Goal: Task Accomplishment & Management: Complete application form

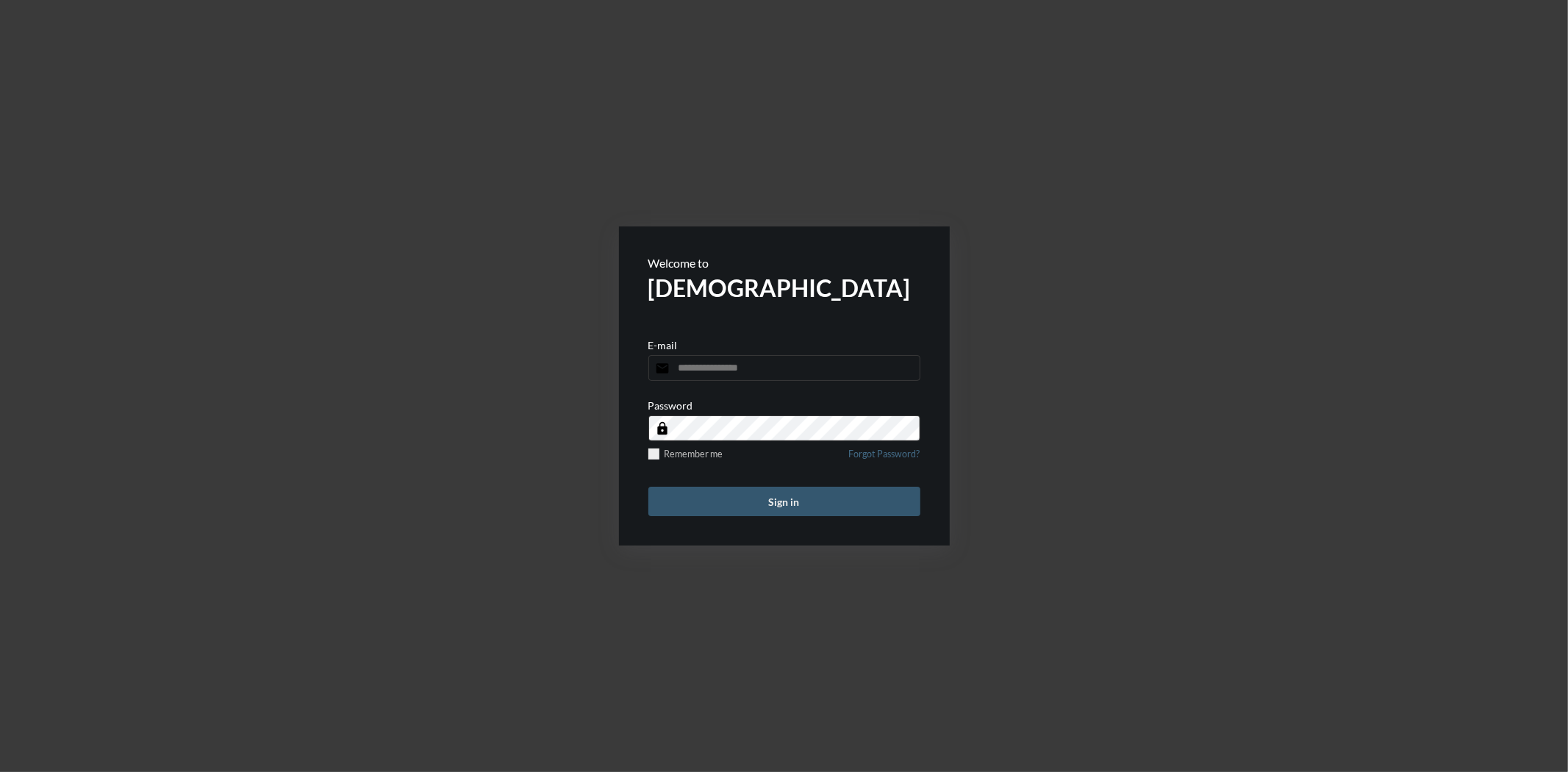
type input "**********"
click at [773, 489] on button "Sign in" at bounding box center [784, 501] width 272 height 30
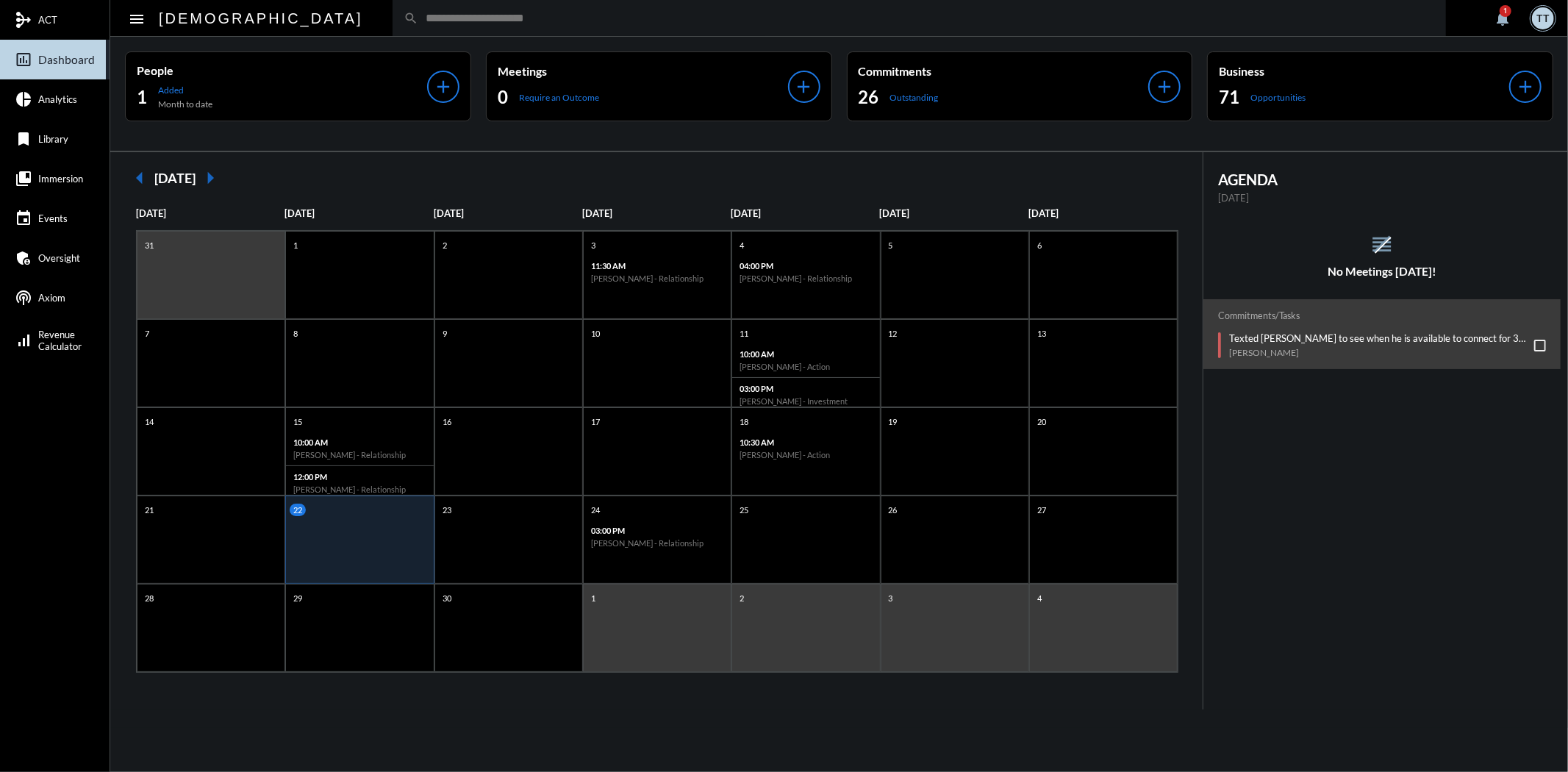
click at [1534, 346] on span at bounding box center [1540, 346] width 12 height 12
click at [1504, 17] on div "1" at bounding box center [1505, 11] width 12 height 12
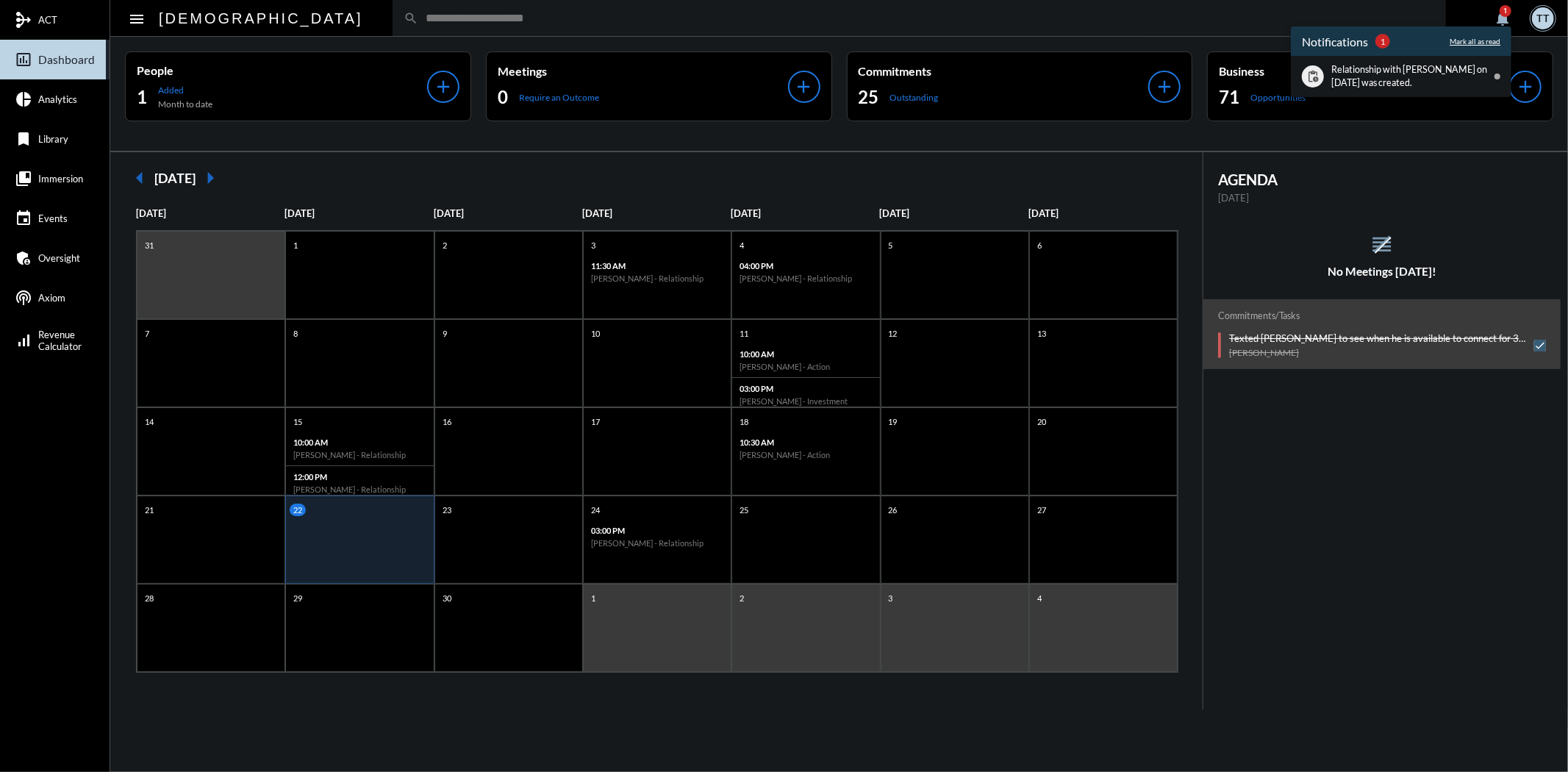
click at [1461, 39] on p "Mark all as read" at bounding box center [1475, 40] width 51 height 9
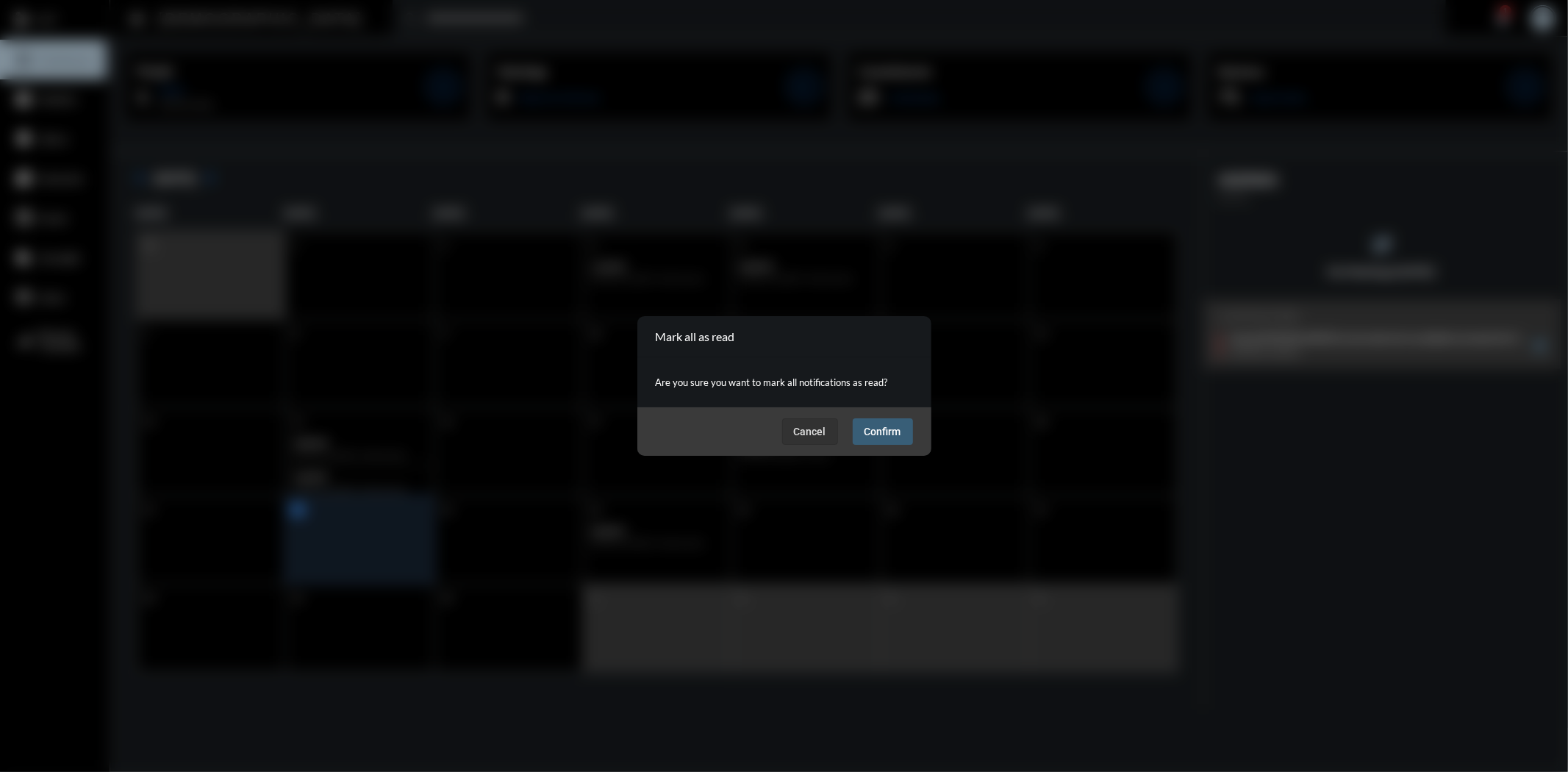
click at [878, 430] on span "Confirm" at bounding box center [883, 431] width 37 height 12
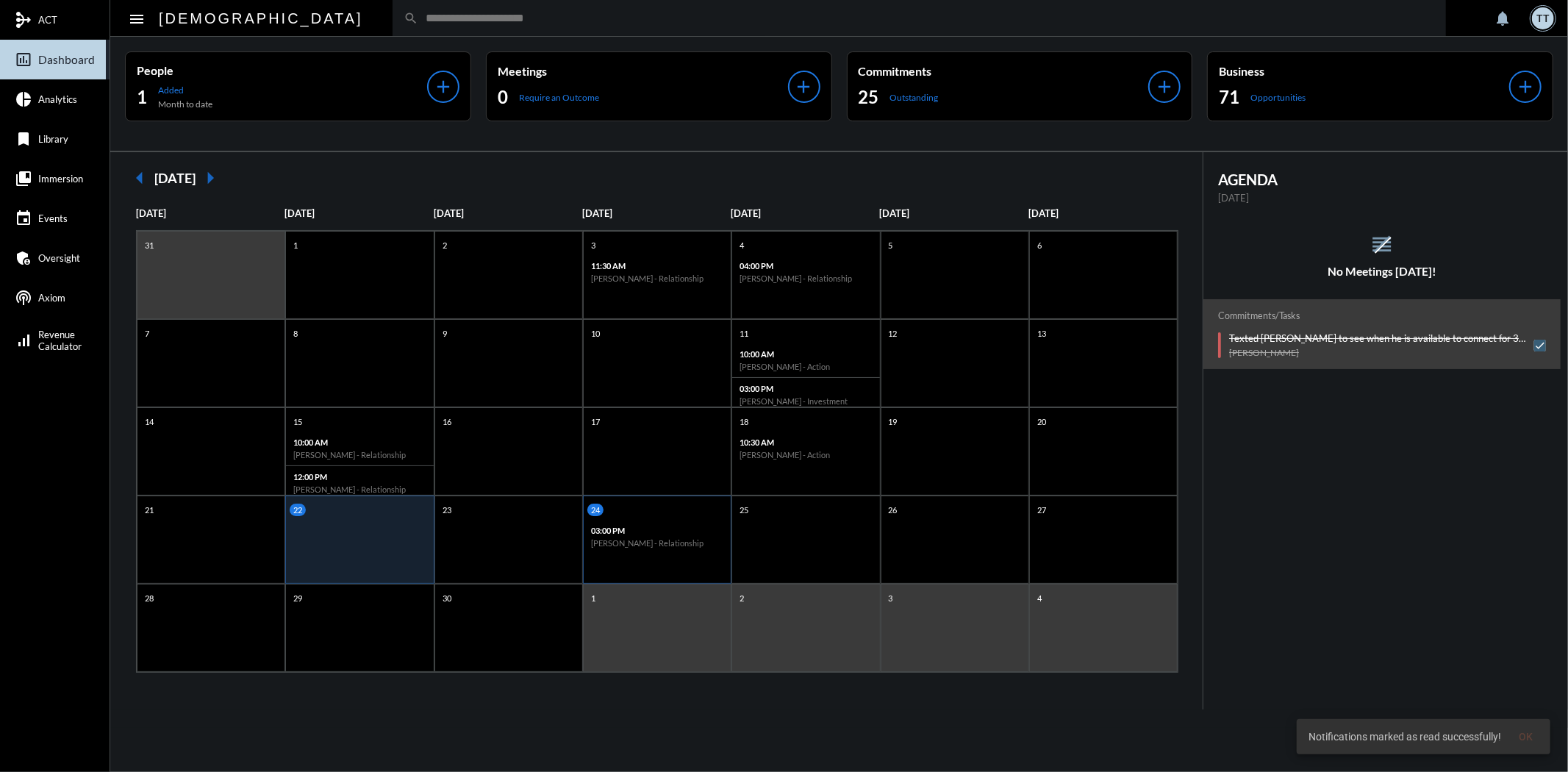
click at [664, 539] on h6 "Seth Greenwald - Relationship" at bounding box center [657, 543] width 132 height 10
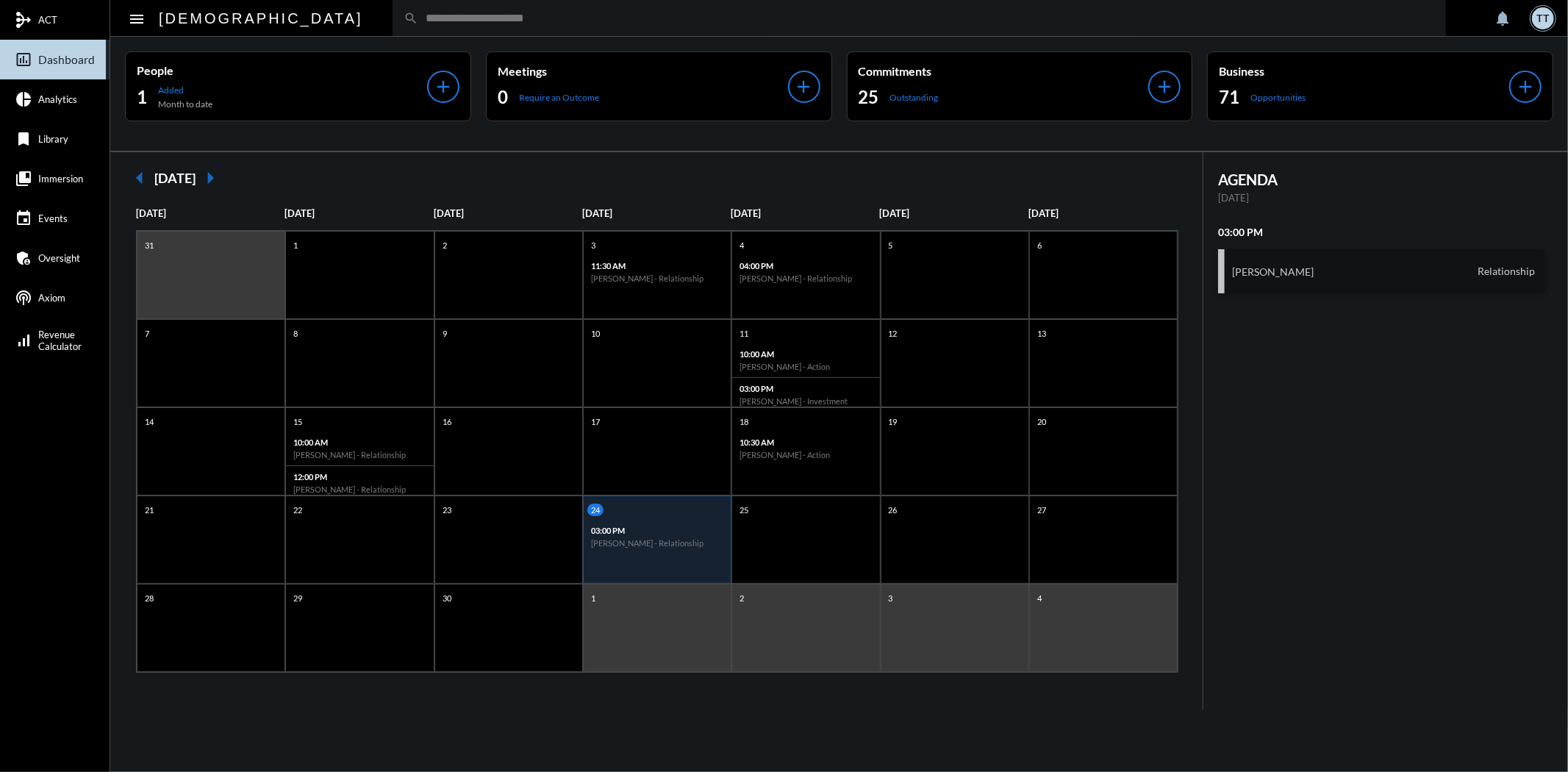
click at [1357, 270] on div "Seth Greenwald Relationship" at bounding box center [1382, 271] width 327 height 44
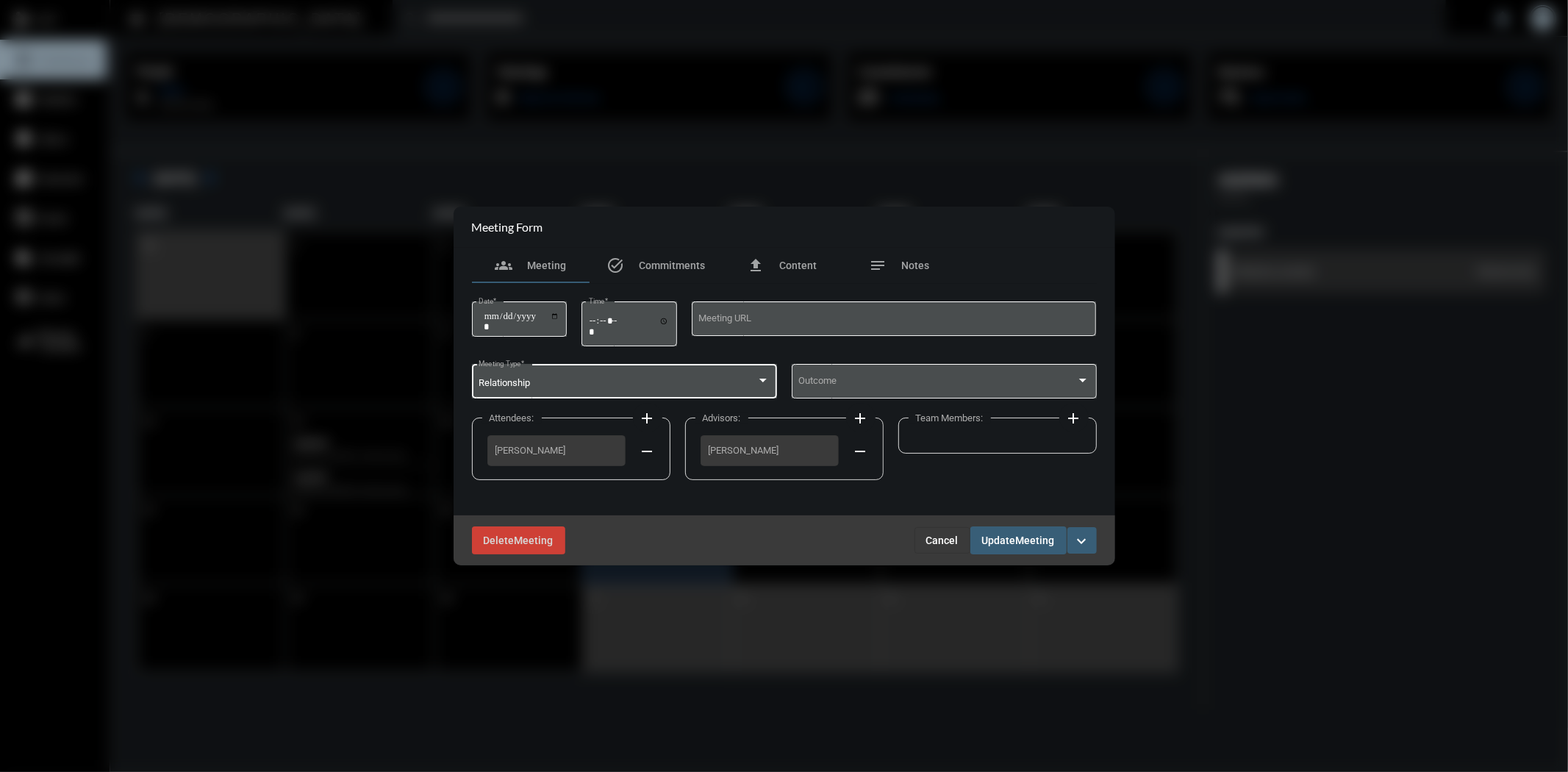
click at [637, 393] on div "Relationship Meeting Type *" at bounding box center [624, 379] width 291 height 38
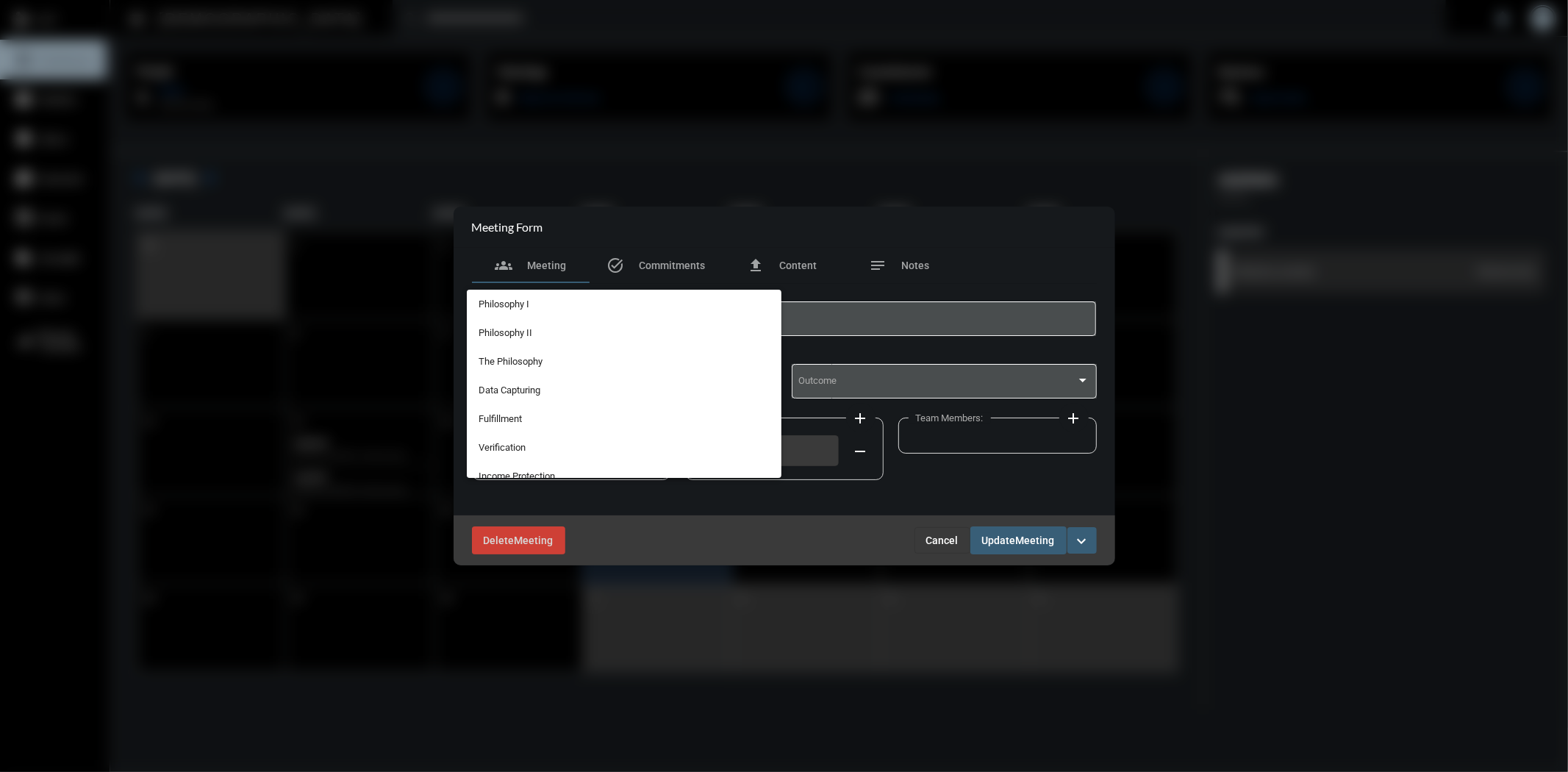
scroll to position [293, 0]
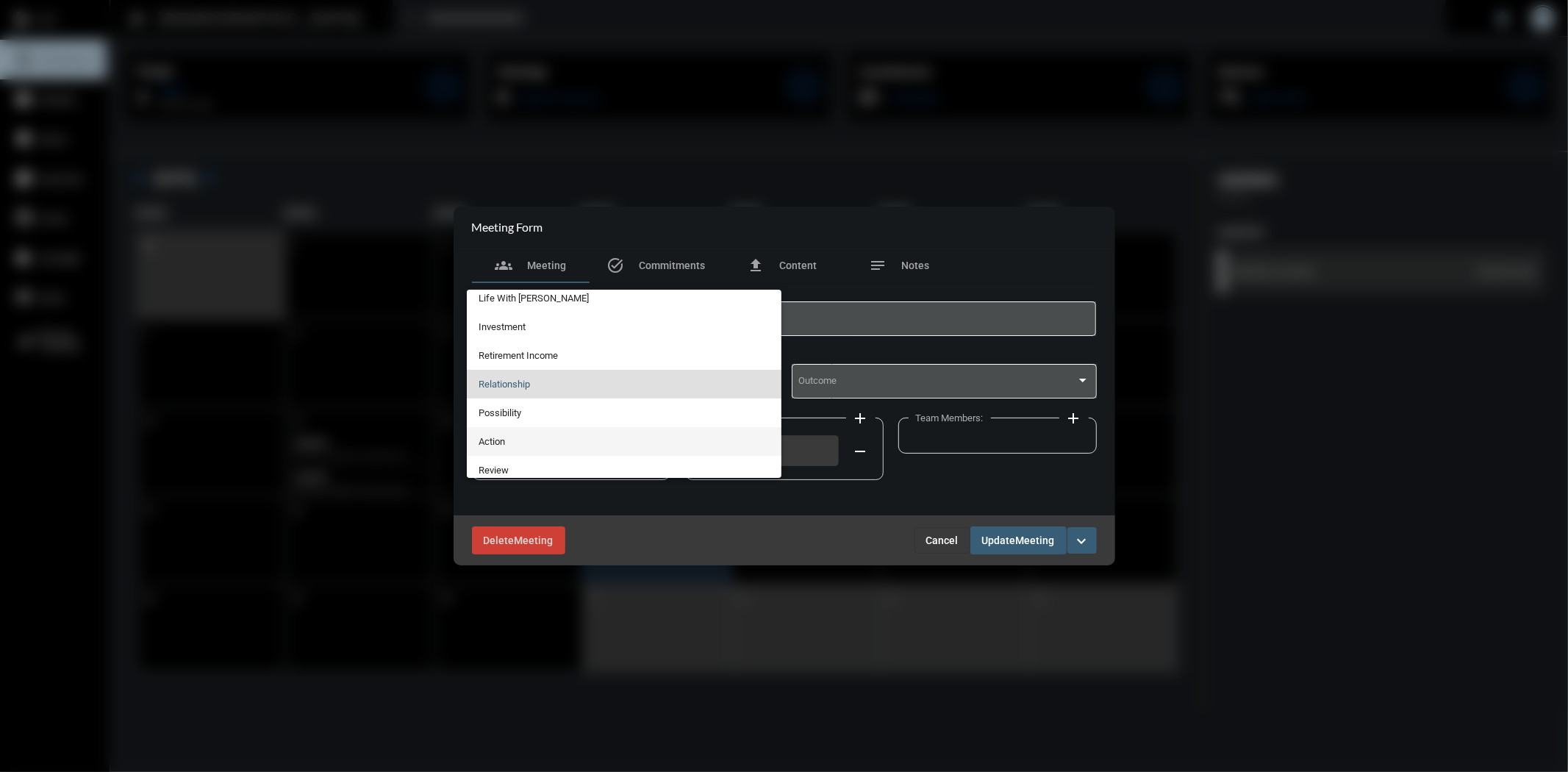
click at [505, 434] on span "Action" at bounding box center [624, 442] width 291 height 29
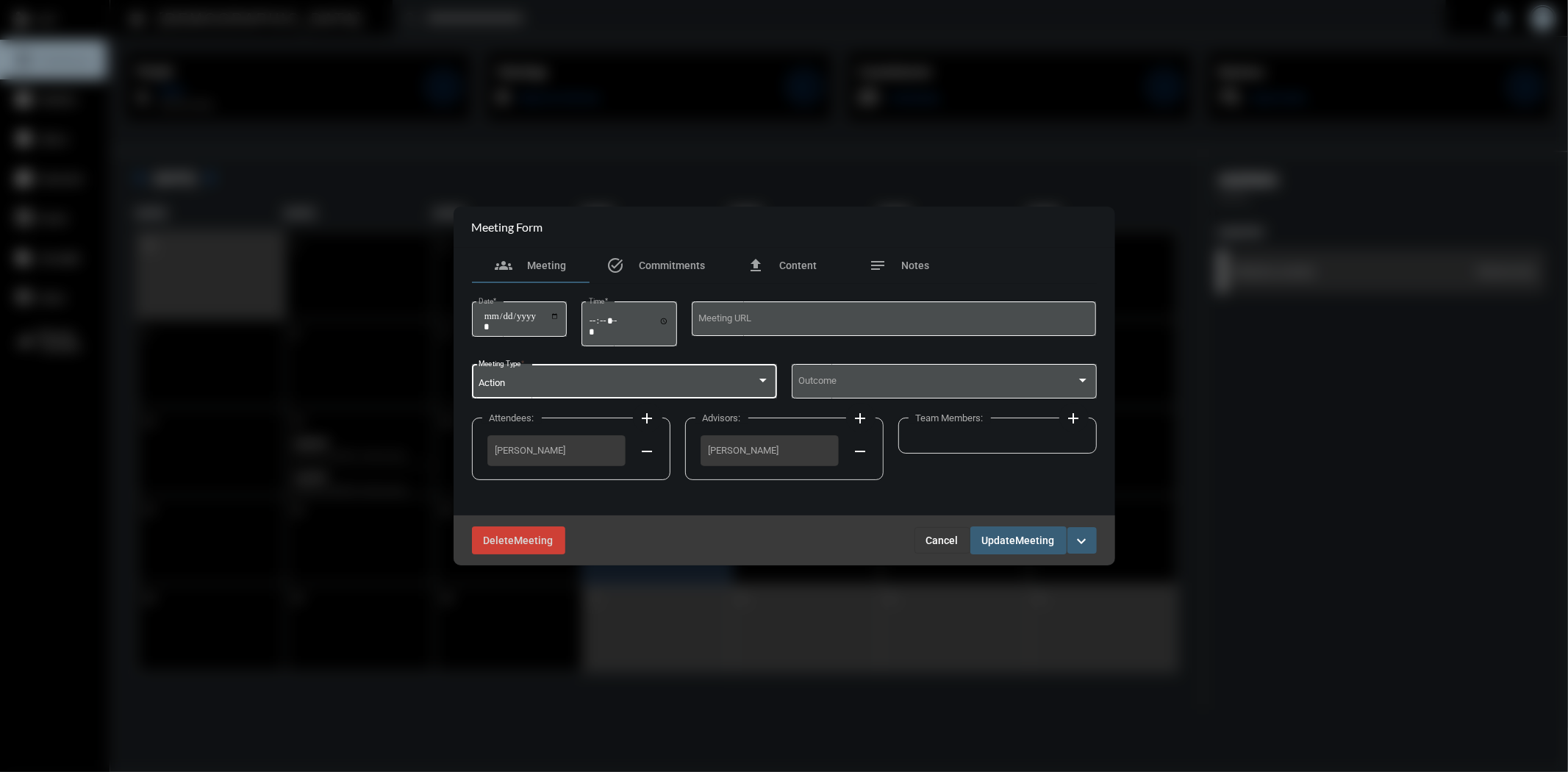
click at [1011, 535] on span "Update" at bounding box center [999, 541] width 34 height 12
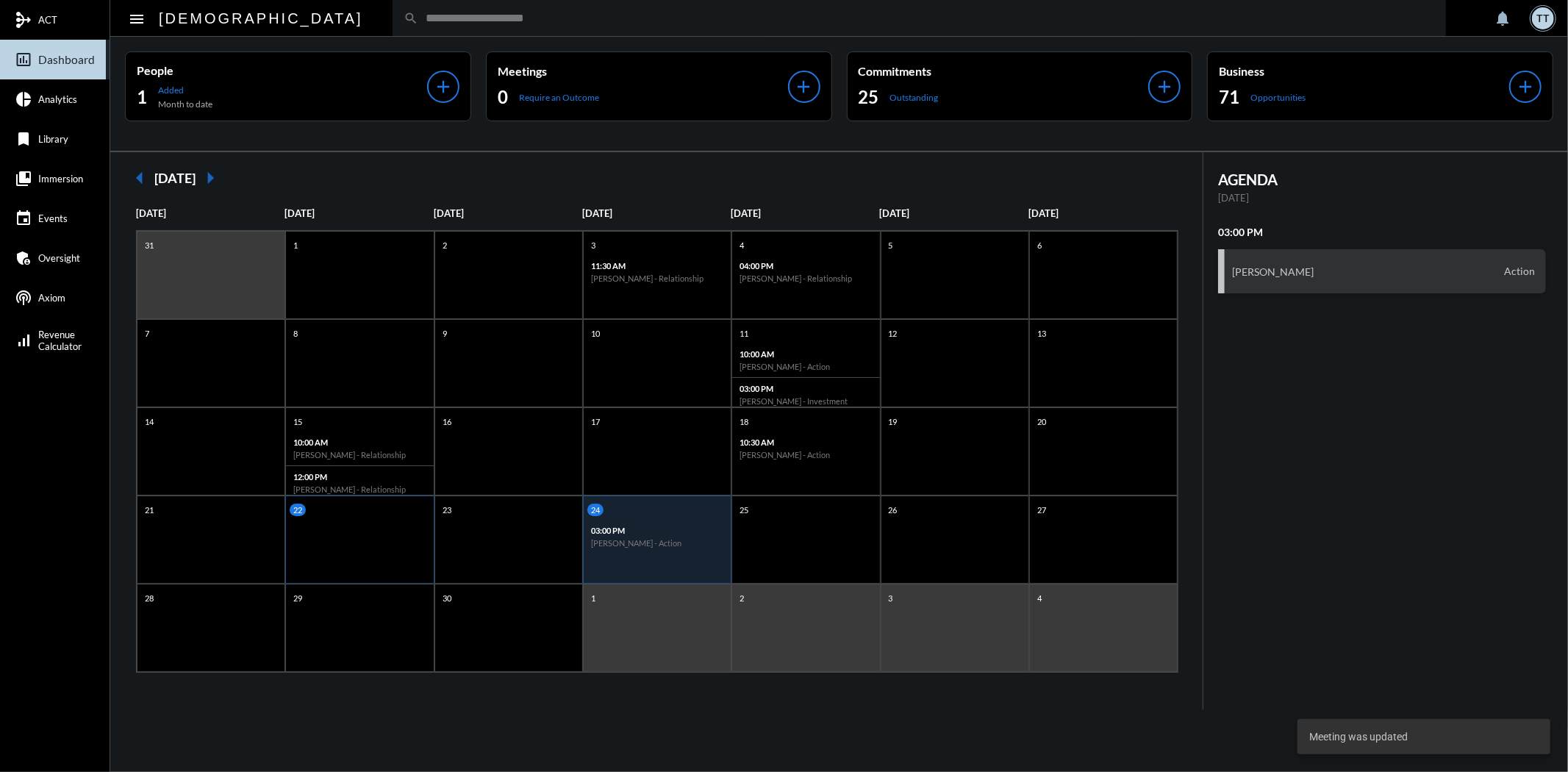
click at [391, 523] on div "22" at bounding box center [359, 540] width 148 height 89
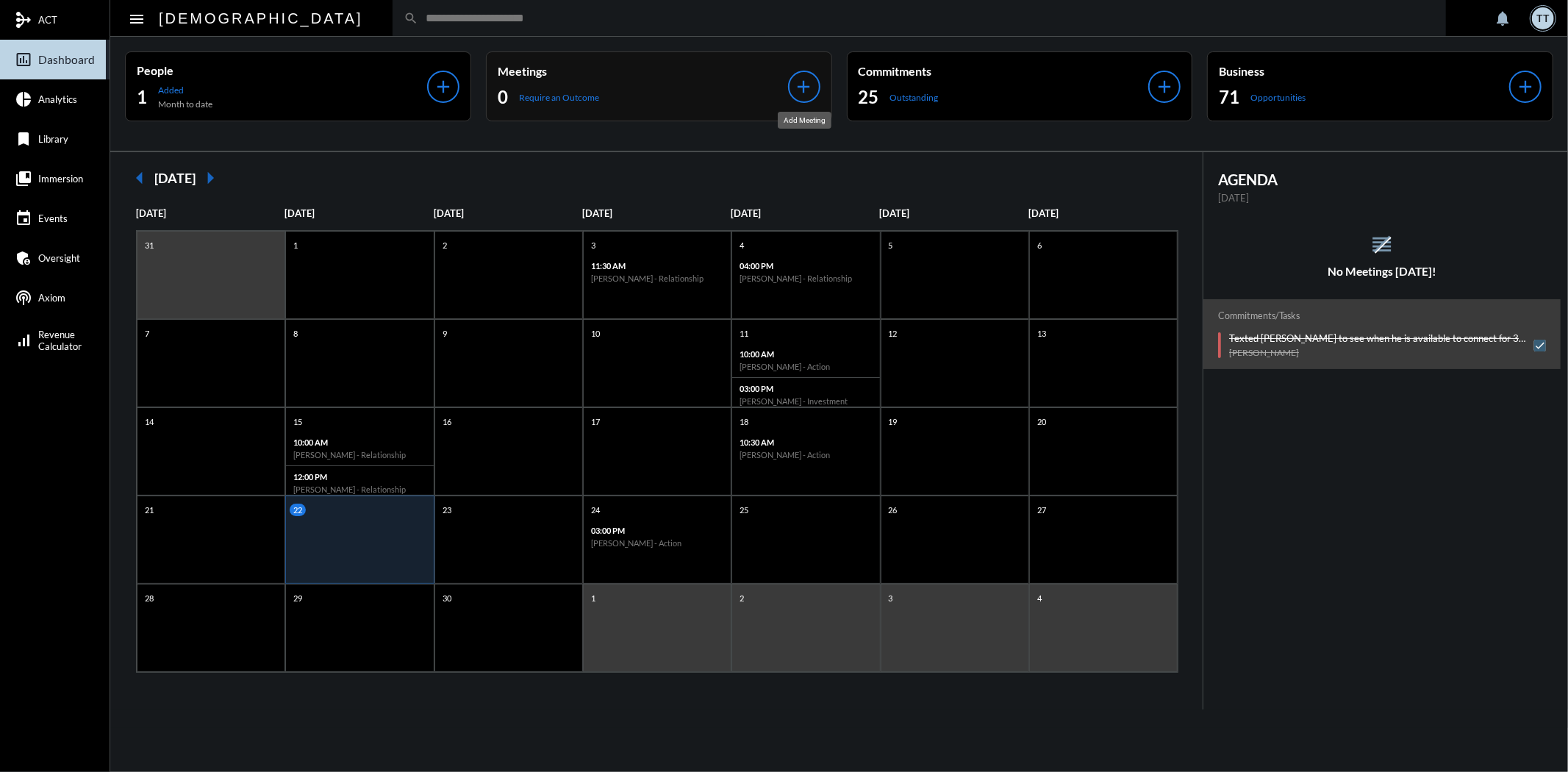
click at [799, 86] on mat-icon "add" at bounding box center [803, 86] width 20 height 20
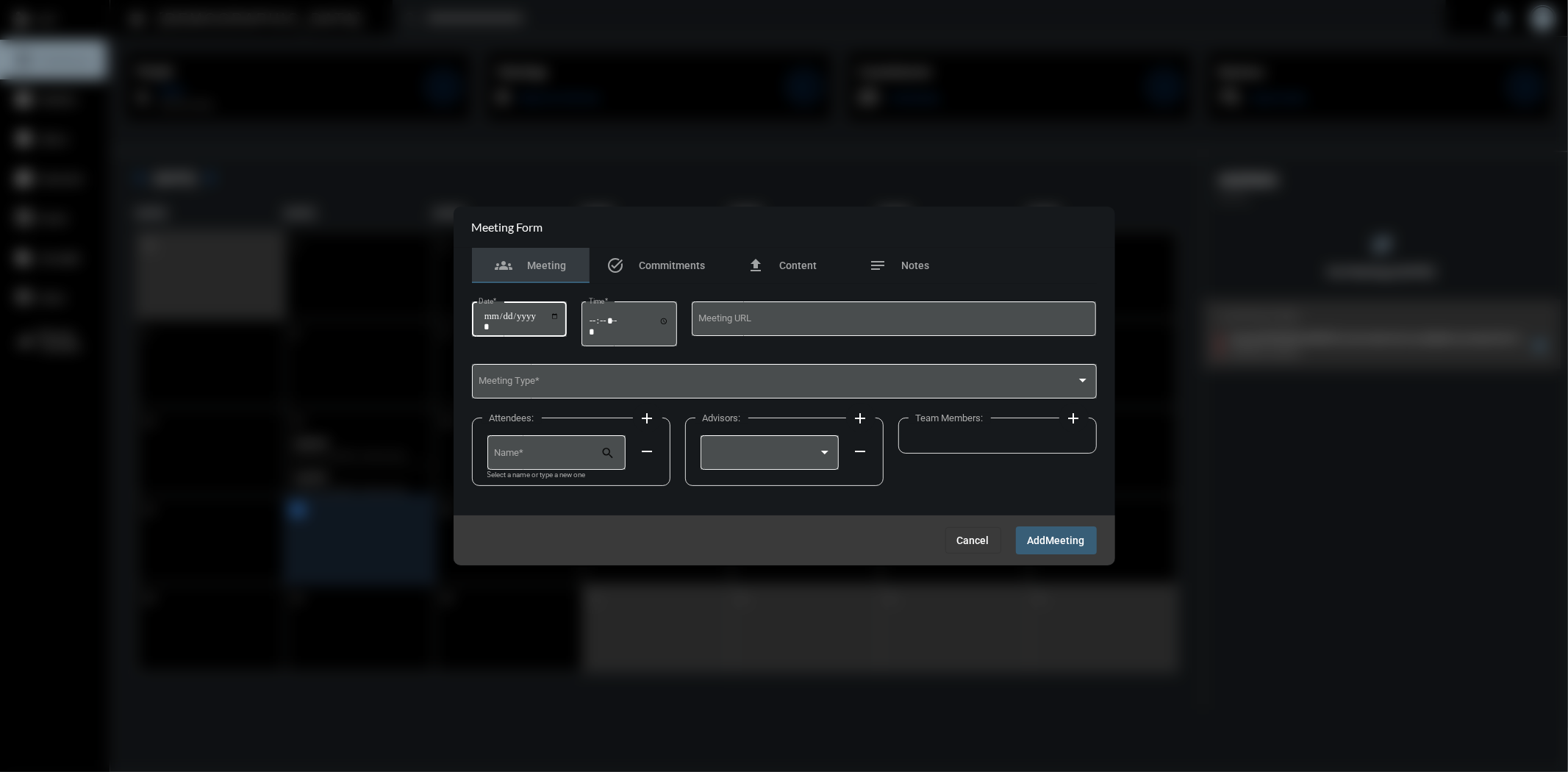
click at [559, 313] on input "Date *" at bounding box center [521, 321] width 76 height 20
type input "**********"
click at [669, 317] on input "Time *" at bounding box center [629, 326] width 81 height 21
type input "*****"
click at [820, 388] on span at bounding box center [777, 382] width 598 height 11
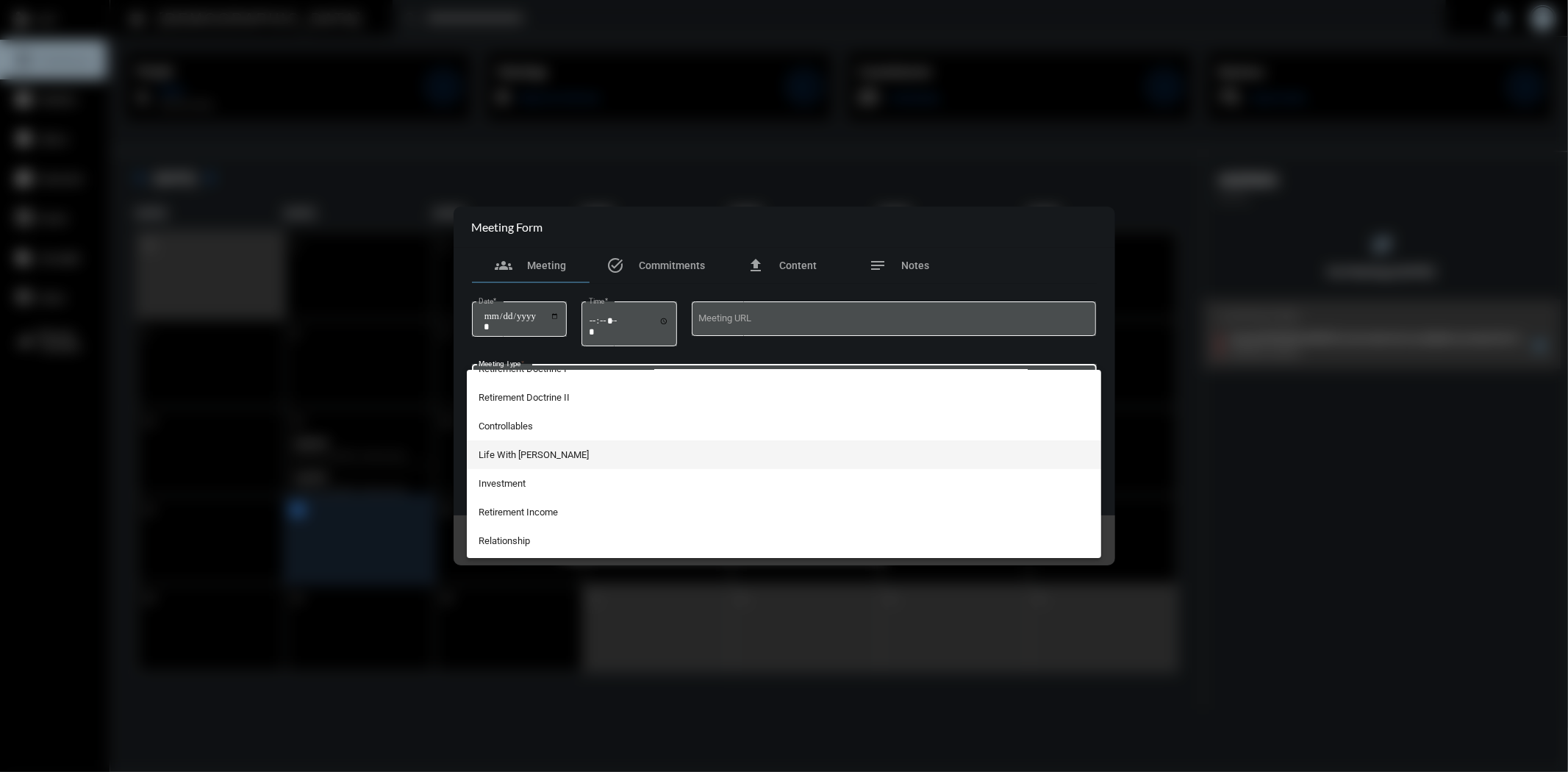
scroll to position [244, 0]
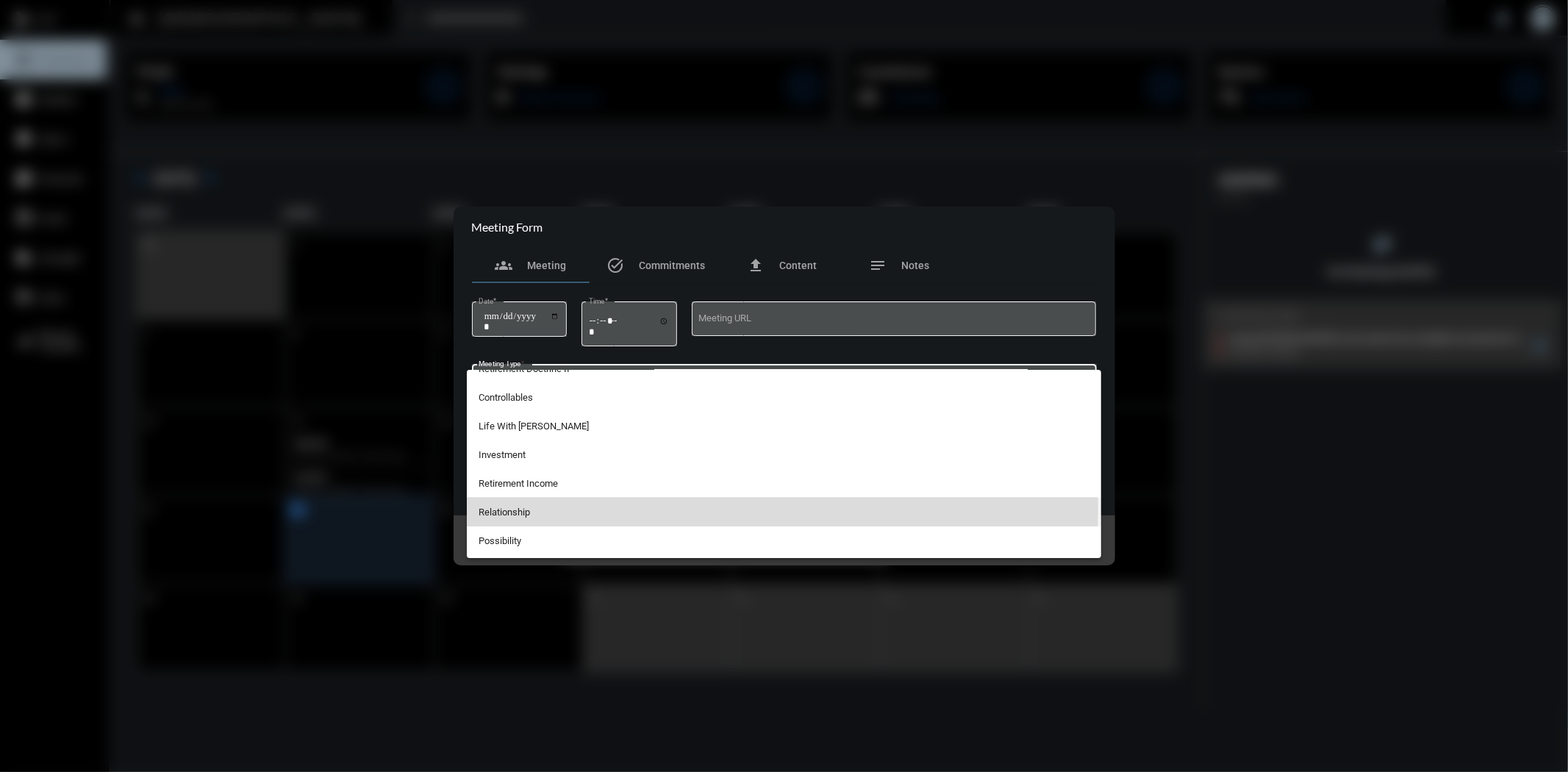
click at [563, 504] on span "Relationship" at bounding box center [784, 512] width 611 height 29
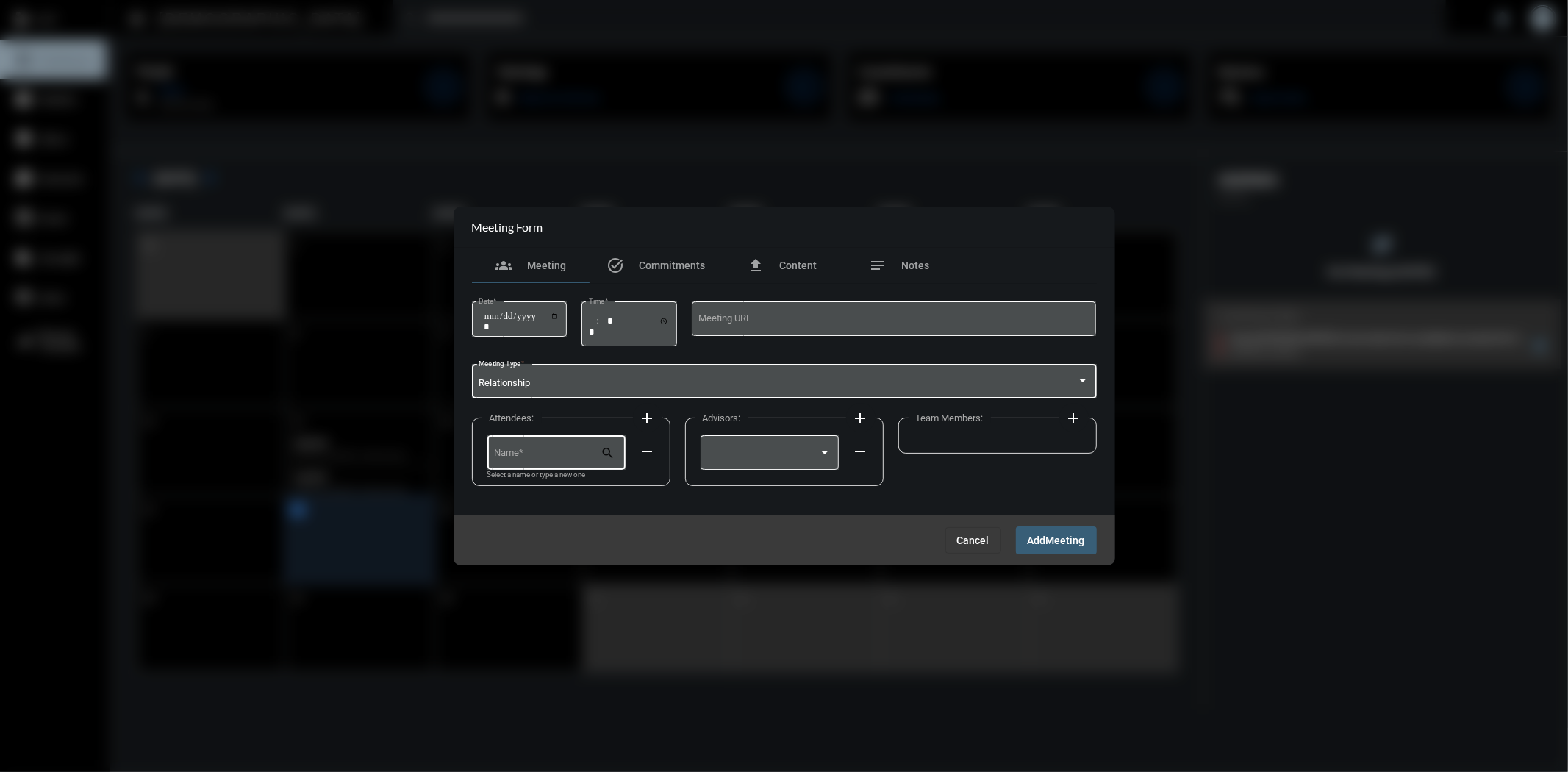
click at [596, 459] on input "Name *" at bounding box center [547, 454] width 107 height 11
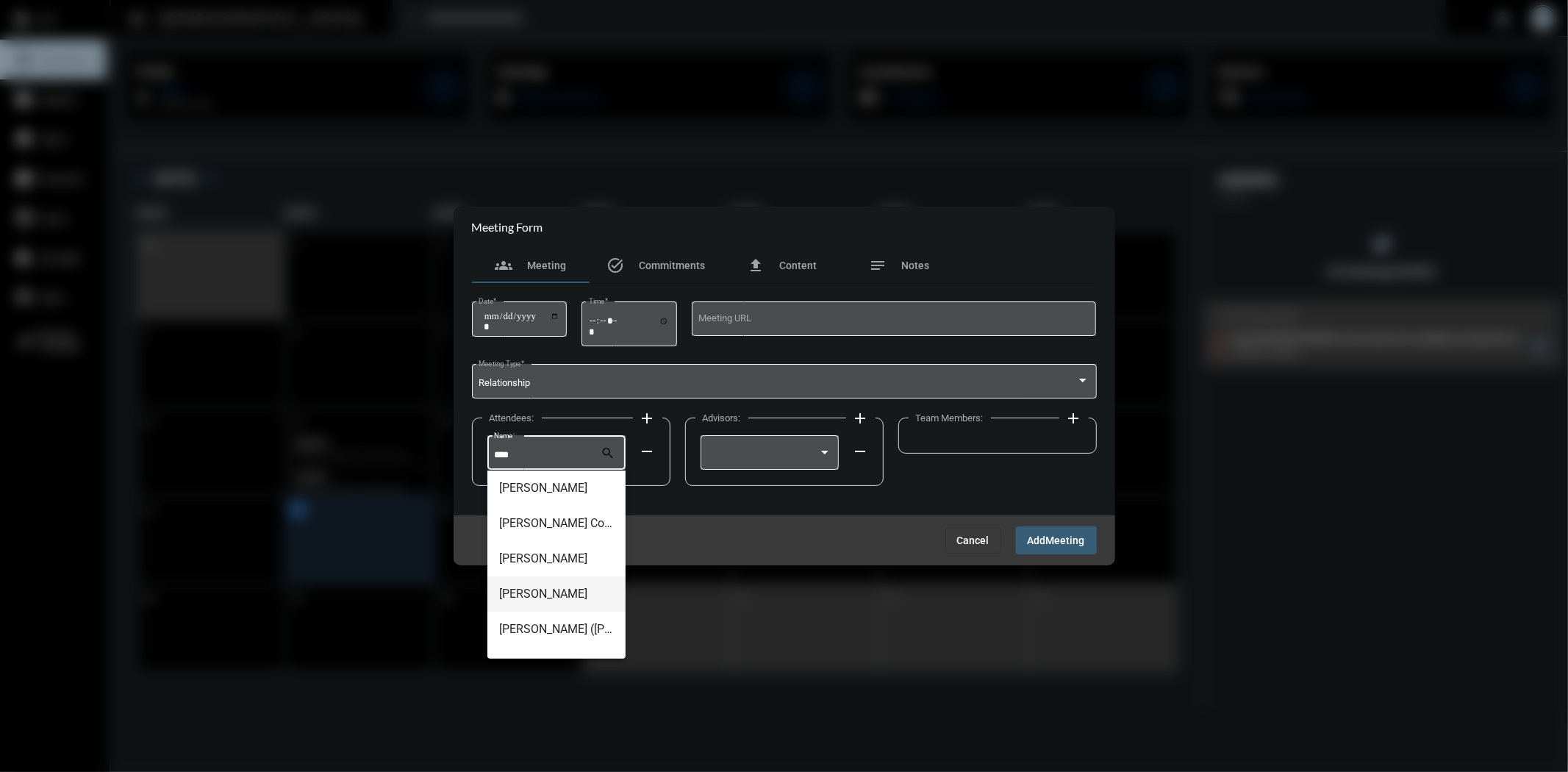
click at [556, 579] on span "Dominic Franchella" at bounding box center [556, 594] width 115 height 36
type input "**********"
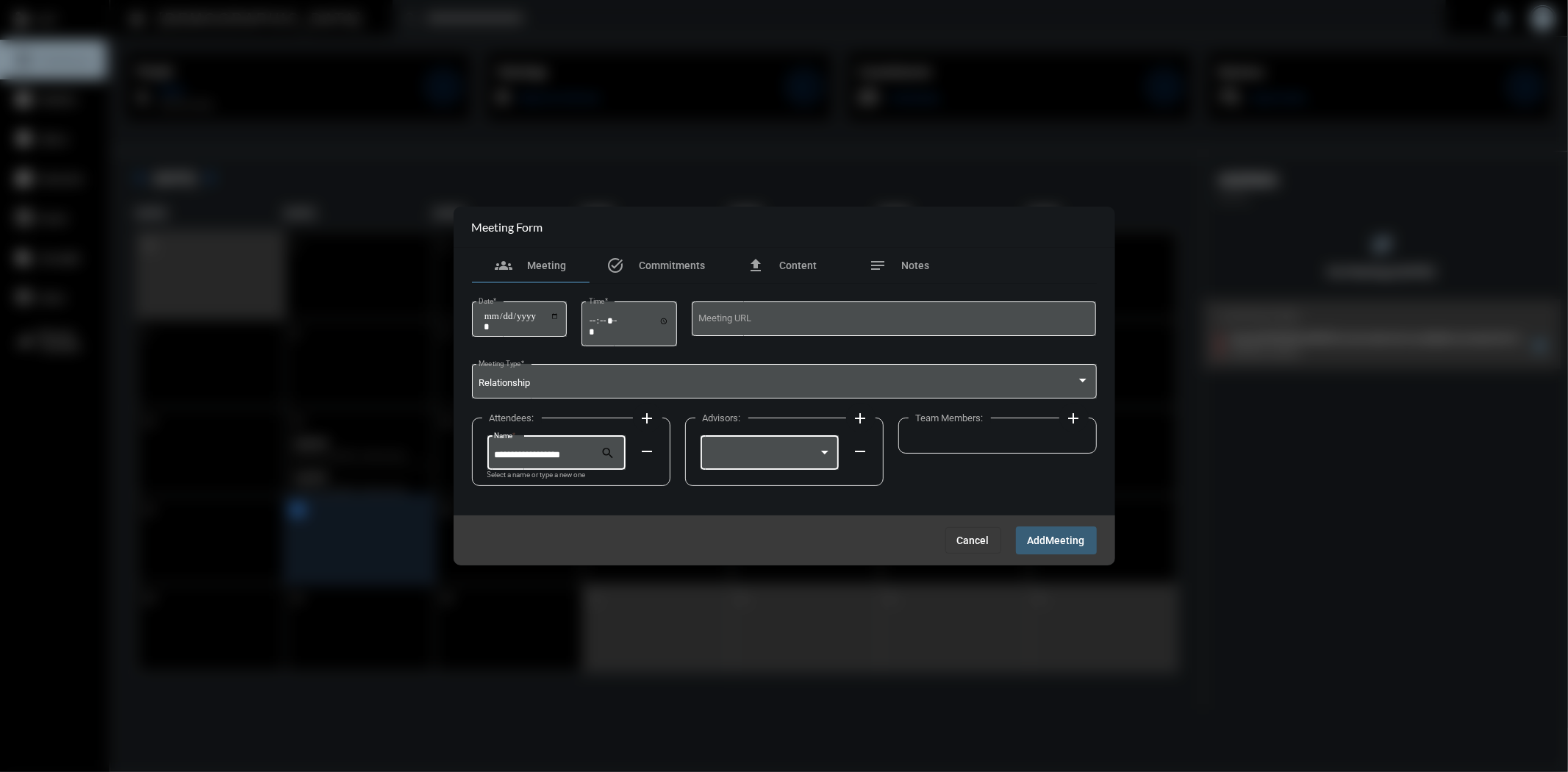
click at [772, 442] on div at bounding box center [769, 451] width 124 height 38
click at [751, 449] on span "T.J. Trimboli" at bounding box center [770, 455] width 123 height 29
click at [1040, 541] on span "Add" at bounding box center [1036, 541] width 18 height 12
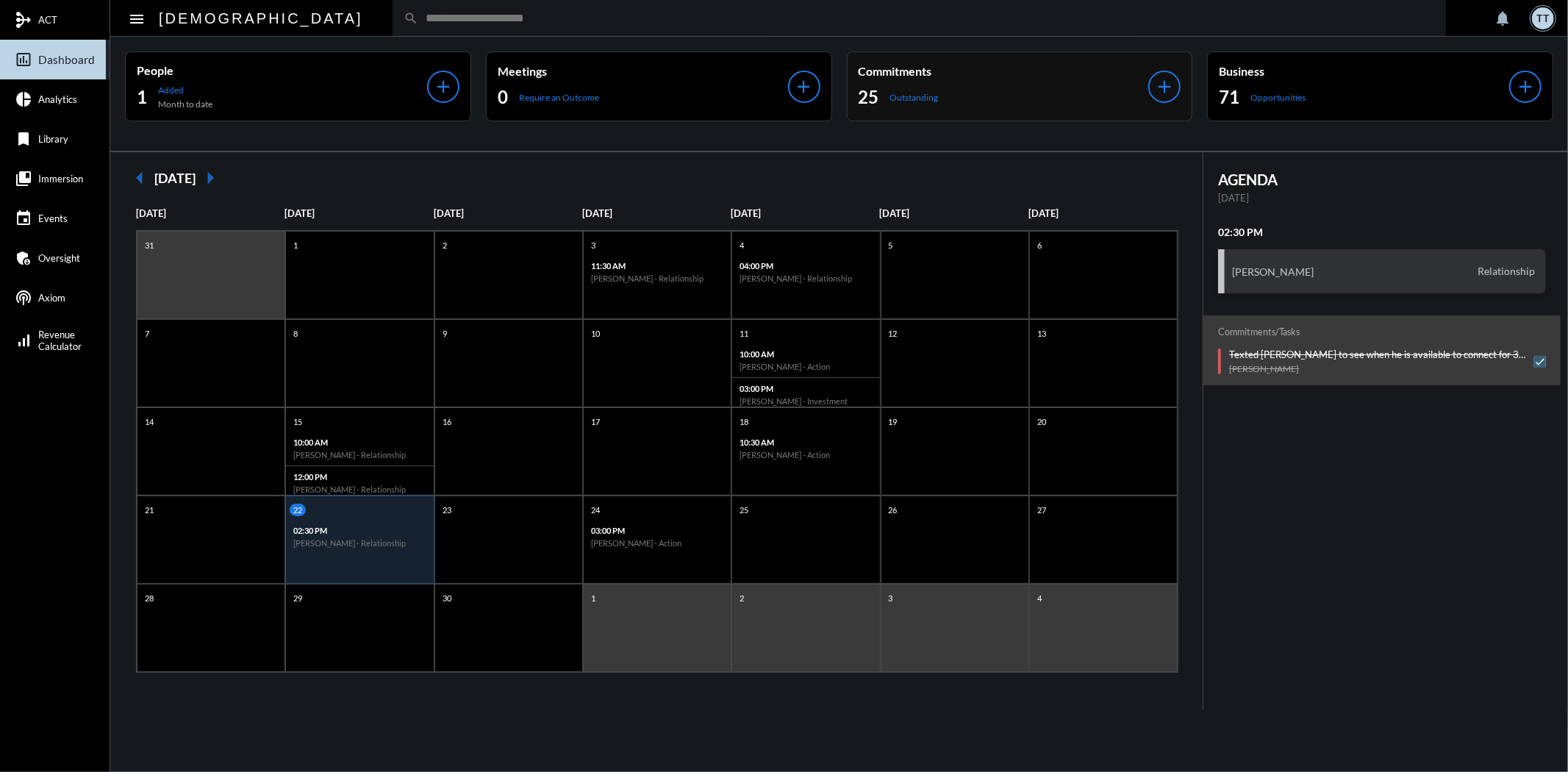
click at [1085, 81] on div "Commitments 25 Outstanding" at bounding box center [1005, 86] width 291 height 45
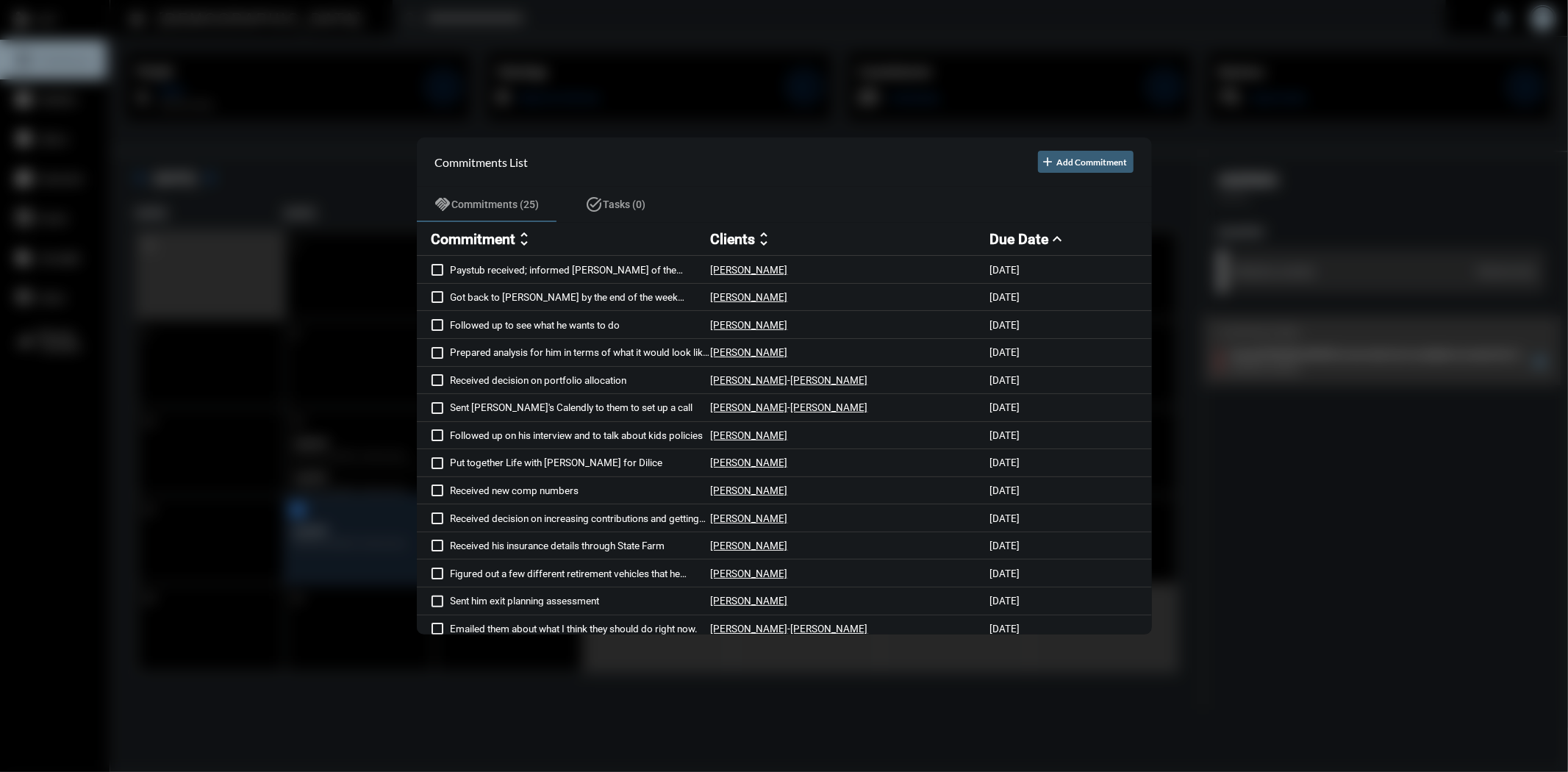
click at [796, 54] on div at bounding box center [784, 386] width 1568 height 772
